Goal: Information Seeking & Learning: Find specific page/section

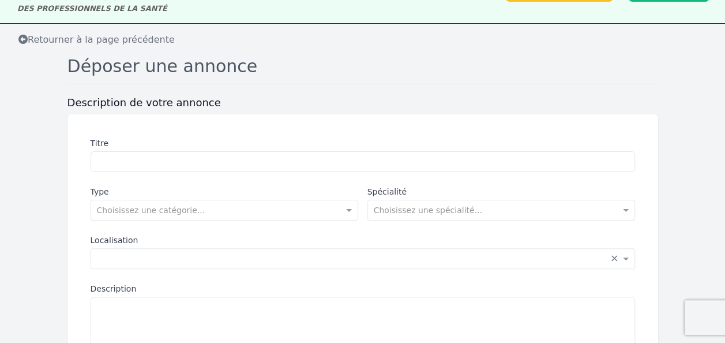
scroll to position [115, 0]
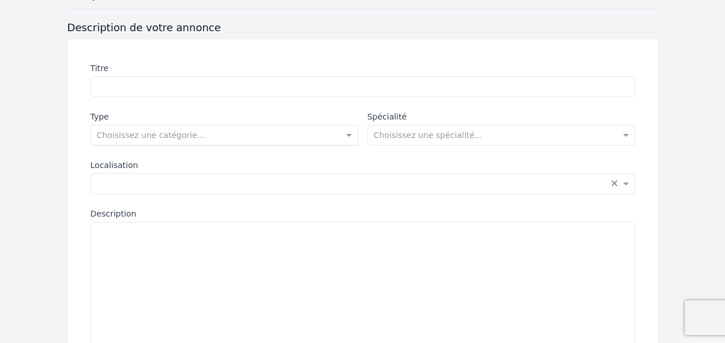
click at [329, 132] on div at bounding box center [224, 134] width 267 height 12
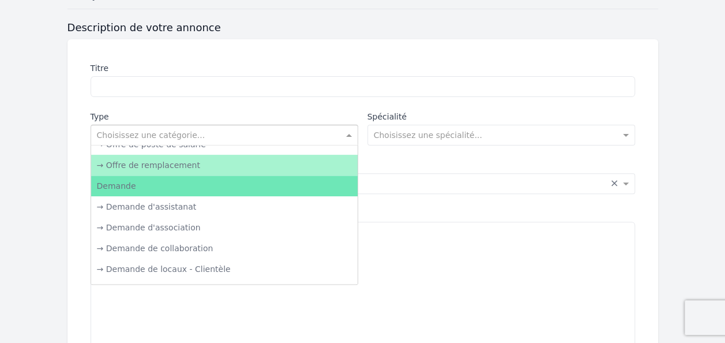
click at [179, 161] on div "→ Offre de remplacement" at bounding box center [224, 165] width 267 height 21
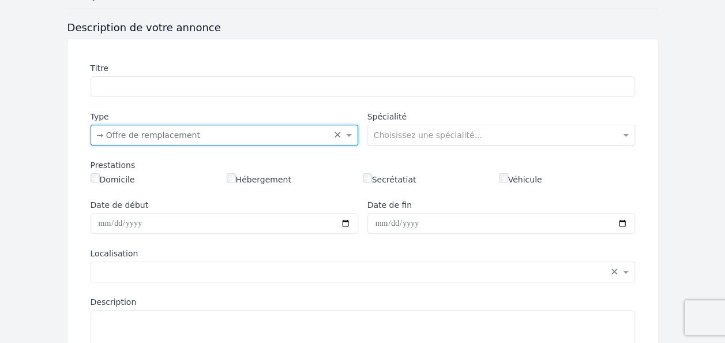
click at [407, 134] on input "text" at bounding box center [490, 134] width 232 height 12
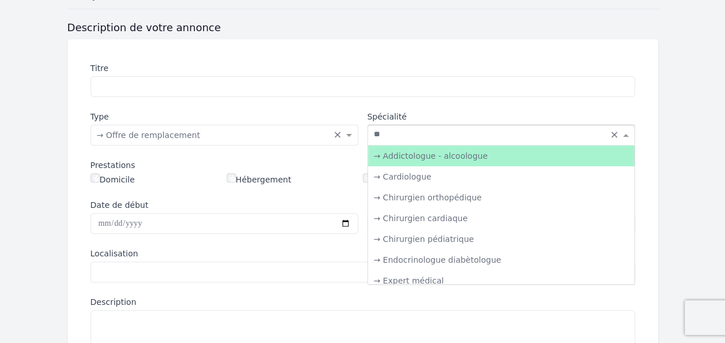
type input "***"
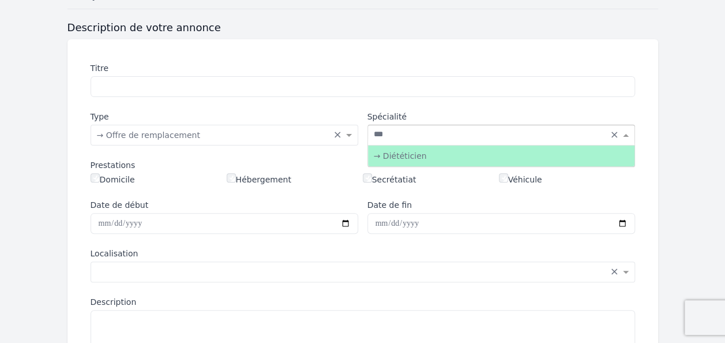
click at [412, 153] on div "→ Diététicien" at bounding box center [501, 155] width 267 height 21
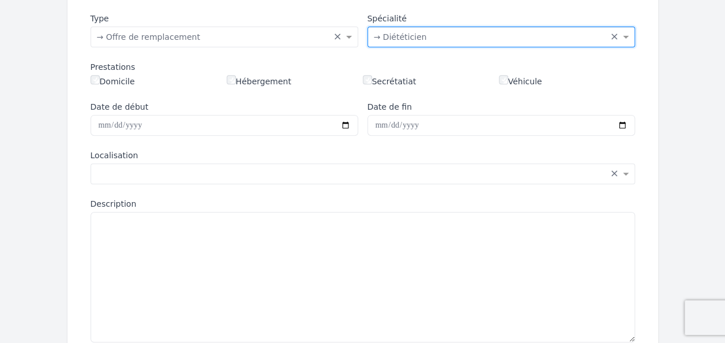
scroll to position [231, 0]
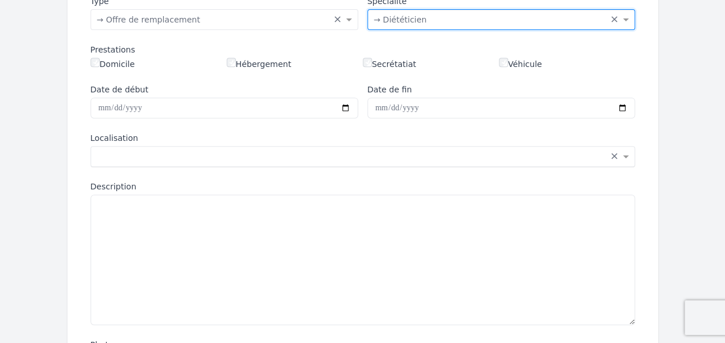
click at [347, 155] on input "text" at bounding box center [351, 155] width 509 height 12
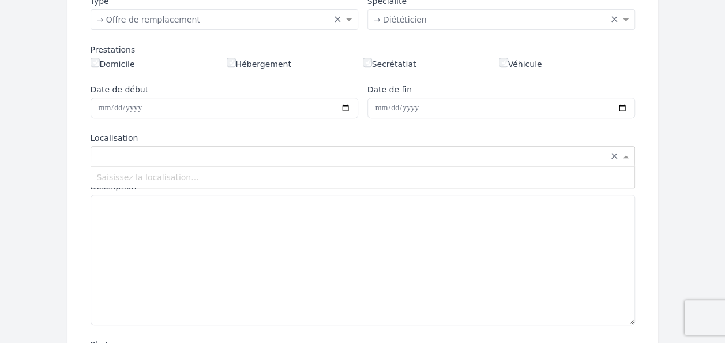
click at [347, 155] on input "text" at bounding box center [351, 155] width 509 height 12
click at [69, 149] on div "Titre Type Choisissez une catégorie... × → Offre de remplacement × Spécialité C…" at bounding box center [363, 176] width 591 height 505
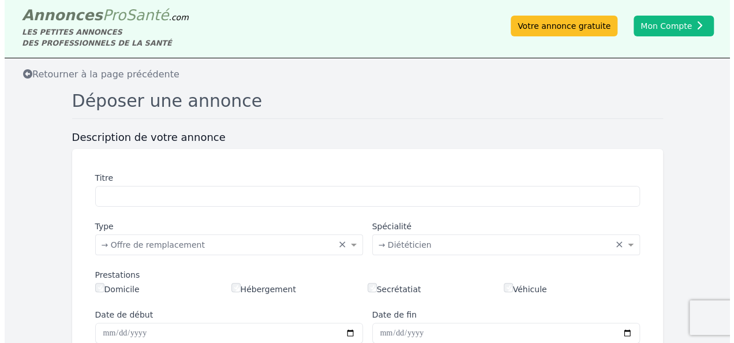
scroll to position [0, 0]
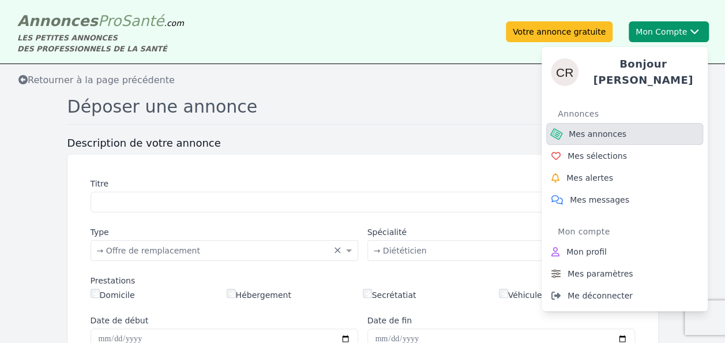
click at [596, 128] on span "Mes annonces" at bounding box center [598, 134] width 58 height 12
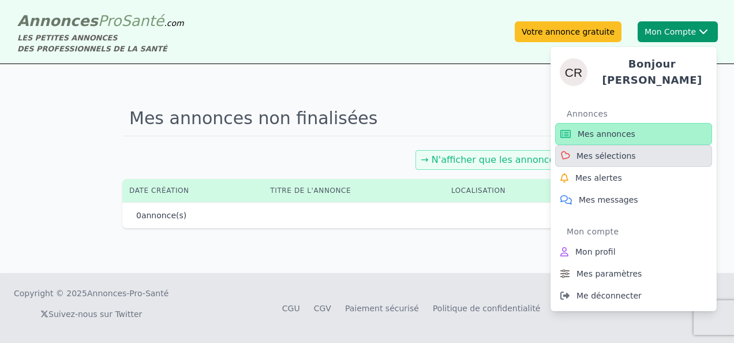
click at [612, 154] on span "Mes sélections" at bounding box center [606, 156] width 59 height 12
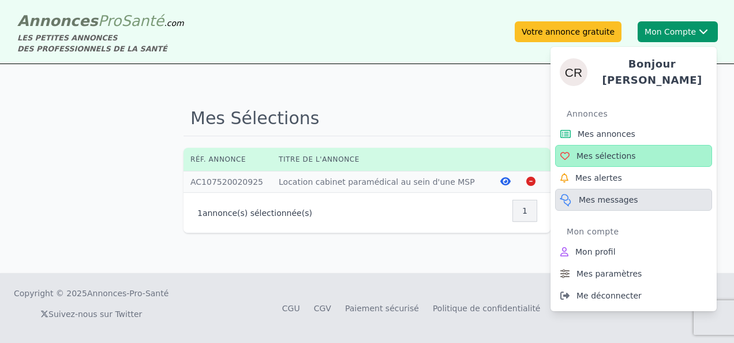
click at [611, 194] on span "Mes messages" at bounding box center [608, 200] width 59 height 12
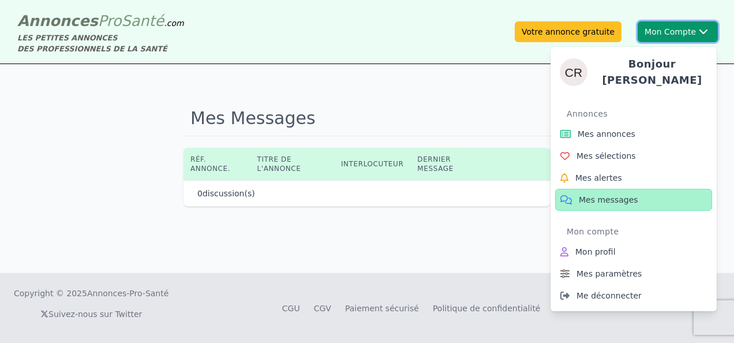
click at [664, 31] on button "Mon Compte Bonjour Carole Annonces Mes annonces Mes sélections Mes alertes Mes …" at bounding box center [678, 31] width 80 height 21
click at [606, 68] on h4 "Bonjour [PERSON_NAME]" at bounding box center [652, 72] width 111 height 32
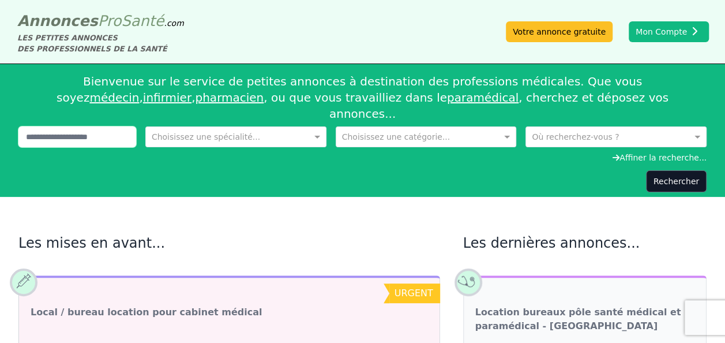
click at [104, 126] on input "text" at bounding box center [77, 136] width 118 height 21
type input "******"
click at [228, 130] on input "text" at bounding box center [224, 136] width 145 height 12
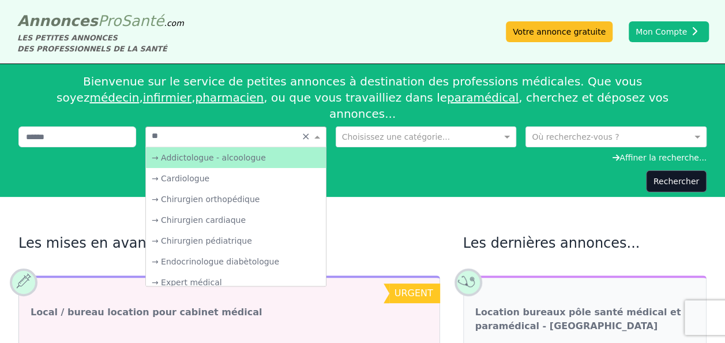
type input "***"
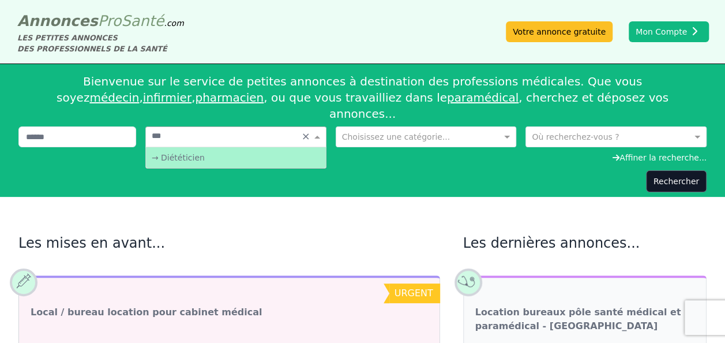
click at [224, 147] on div "→ Diététicien" at bounding box center [236, 157] width 180 height 21
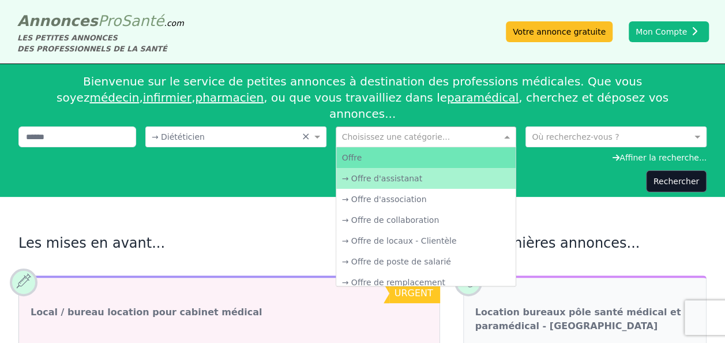
click at [418, 130] on input "text" at bounding box center [414, 136] width 145 height 12
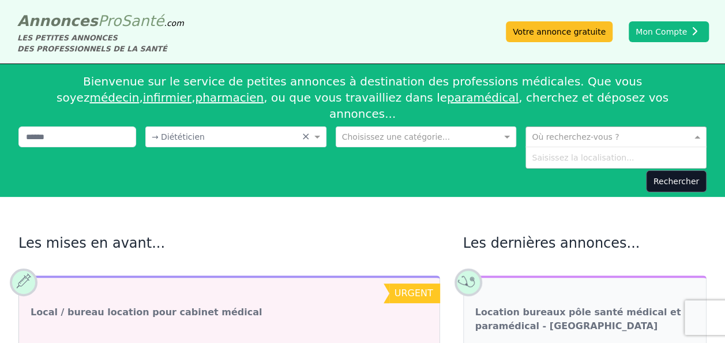
click at [547, 130] on input "text" at bounding box center [604, 136] width 145 height 12
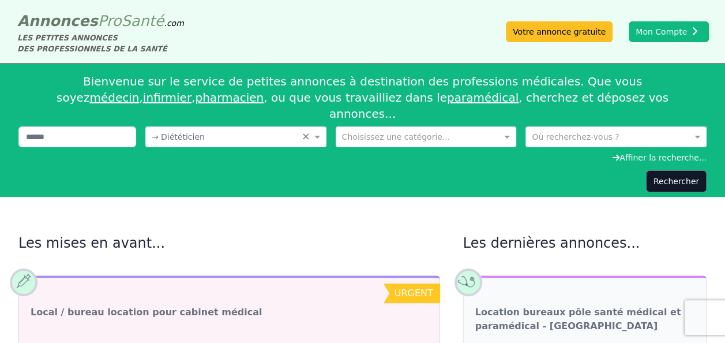
click at [479, 170] on div "Rechercher" at bounding box center [362, 181] width 688 height 22
click at [693, 170] on button "Rechercher" at bounding box center [676, 181] width 61 height 22
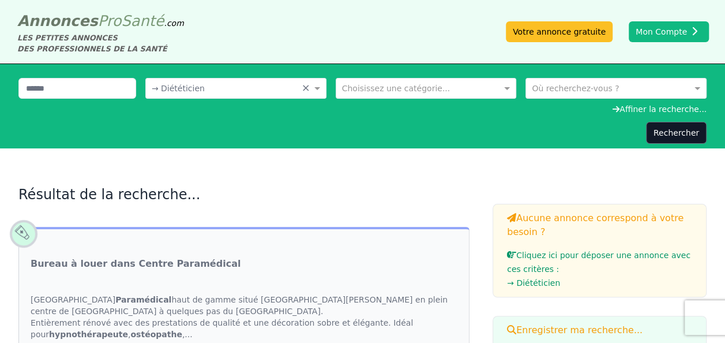
click at [569, 87] on input "text" at bounding box center [604, 87] width 145 height 12
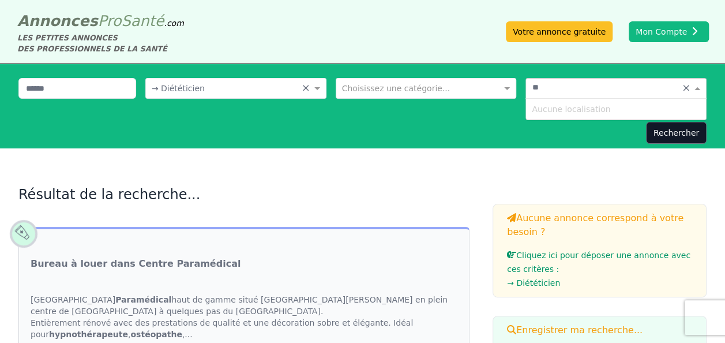
click at [616, 106] on div "Aucune localisation" at bounding box center [616, 109] width 180 height 21
type input "*"
type input "**"
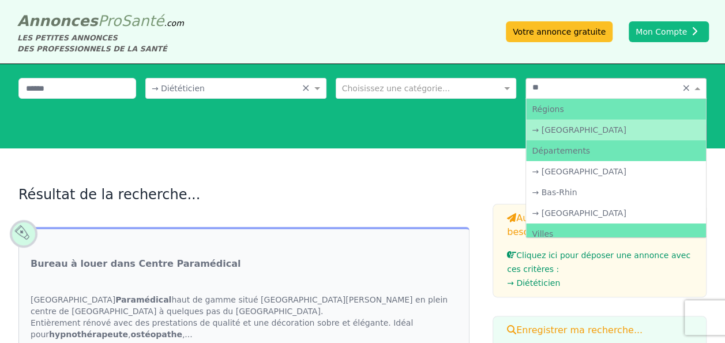
click at [573, 131] on div "→ [GEOGRAPHIC_DATA]" at bounding box center [616, 129] width 180 height 21
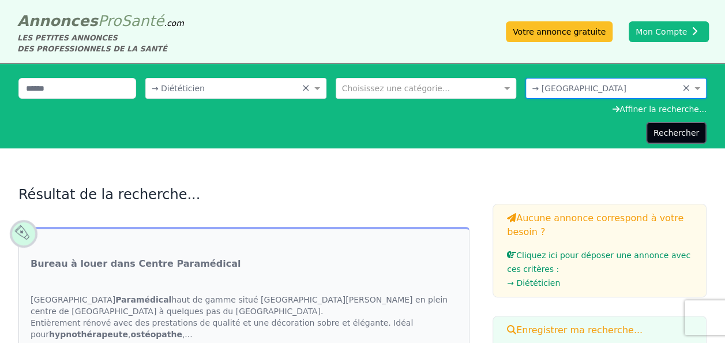
click at [676, 136] on button "Rechercher" at bounding box center [676, 133] width 61 height 22
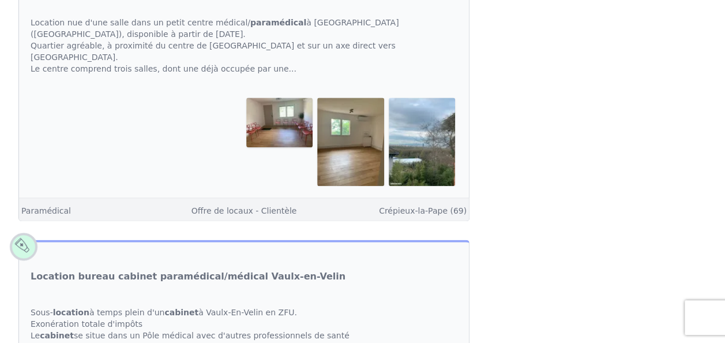
scroll to position [635, 0]
